Goal: Task Accomplishment & Management: Manage account settings

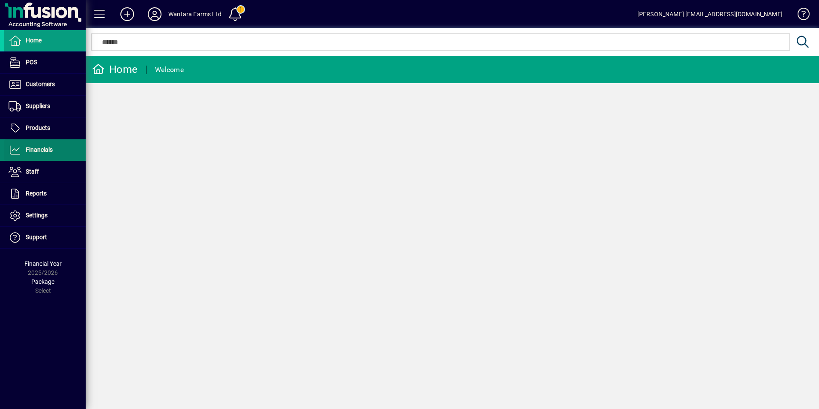
click at [41, 148] on span "Financials" at bounding box center [39, 149] width 27 height 7
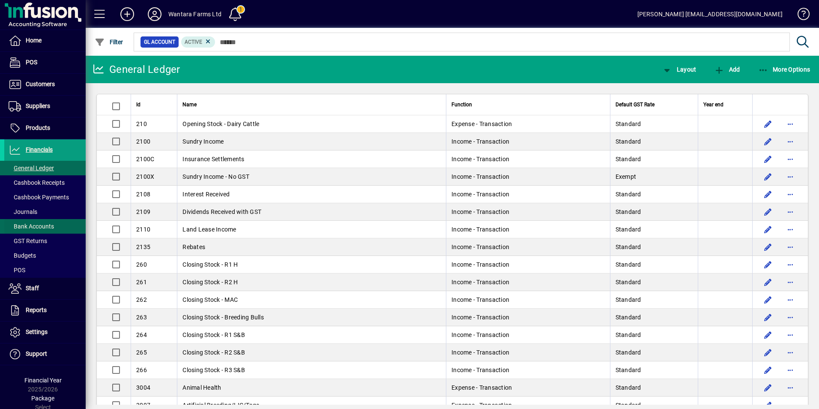
click at [36, 229] on span "Bank Accounts" at bounding box center [31, 226] width 45 height 7
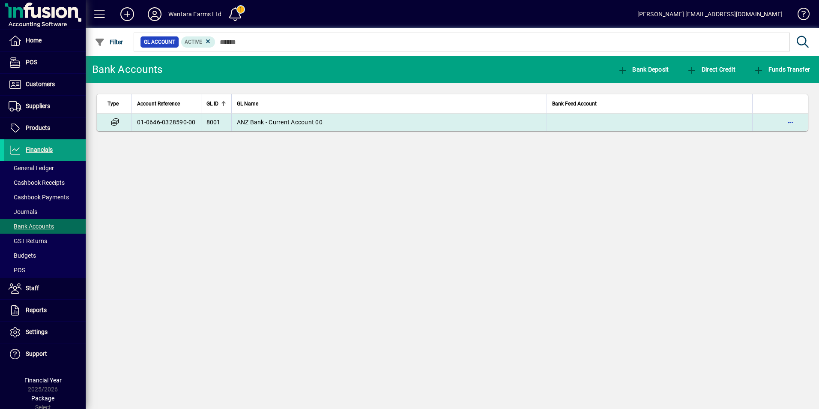
click at [355, 124] on td "ANZ Bank - Current Account 00" at bounding box center [388, 122] width 315 height 17
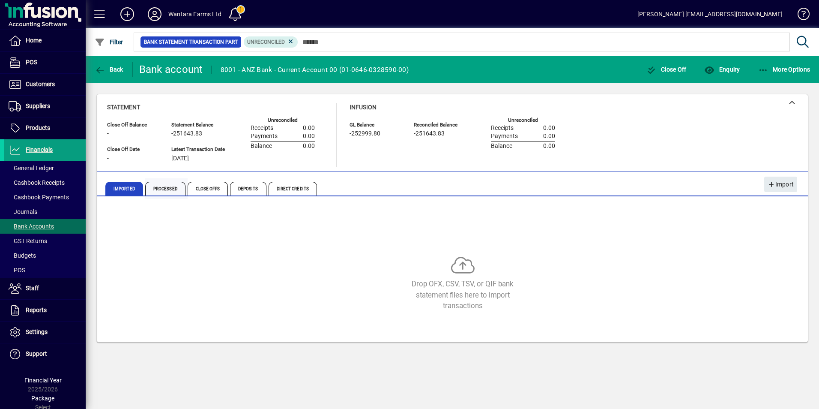
click at [173, 187] on span "Processed" at bounding box center [165, 189] width 40 height 14
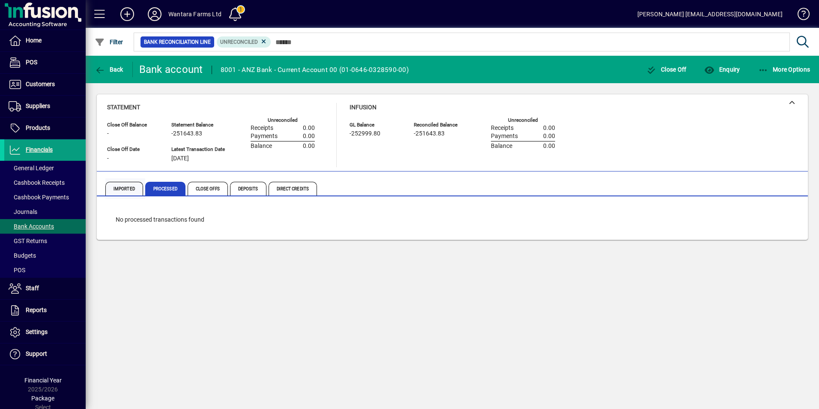
click at [127, 188] on span "Imported" at bounding box center [124, 189] width 38 height 14
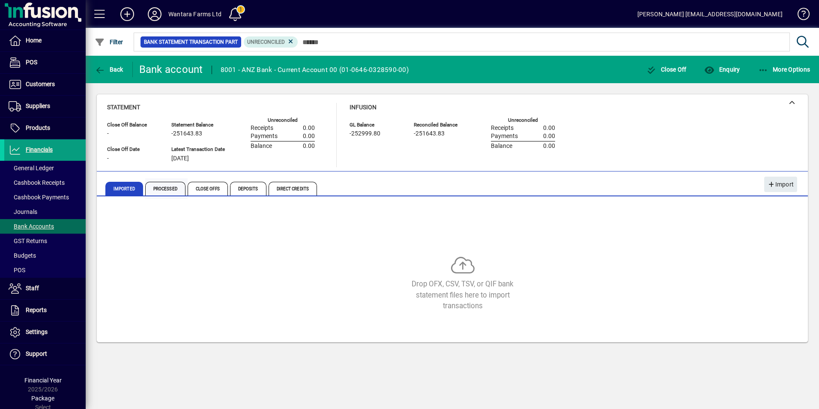
click at [157, 184] on span "Processed" at bounding box center [165, 189] width 40 height 14
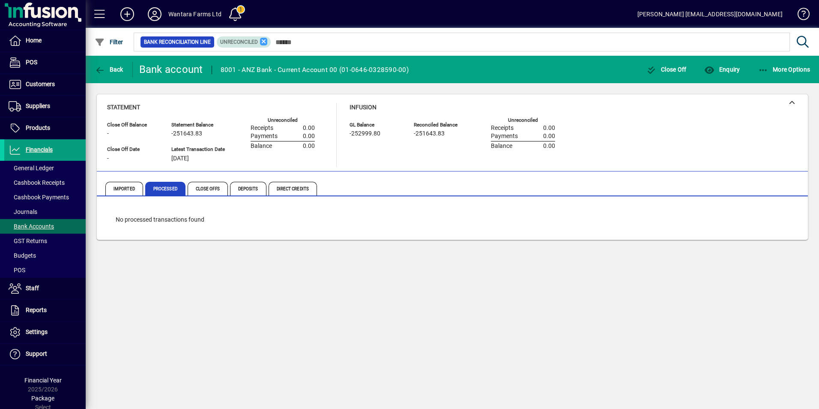
click at [263, 42] on icon at bounding box center [264, 42] width 8 height 8
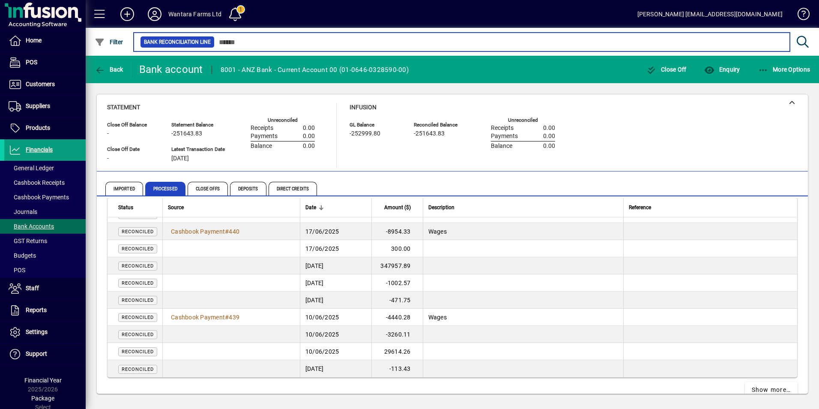
scroll to position [1578, 0]
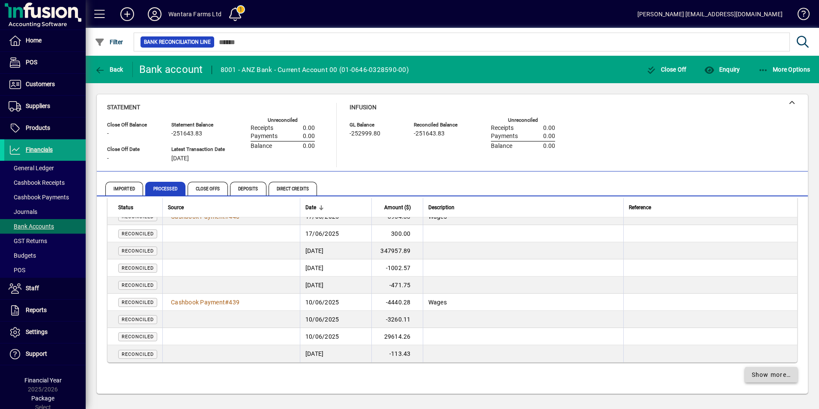
click at [752, 370] on span "Show more…" at bounding box center [771, 374] width 39 height 9
